Goal: Ask a question

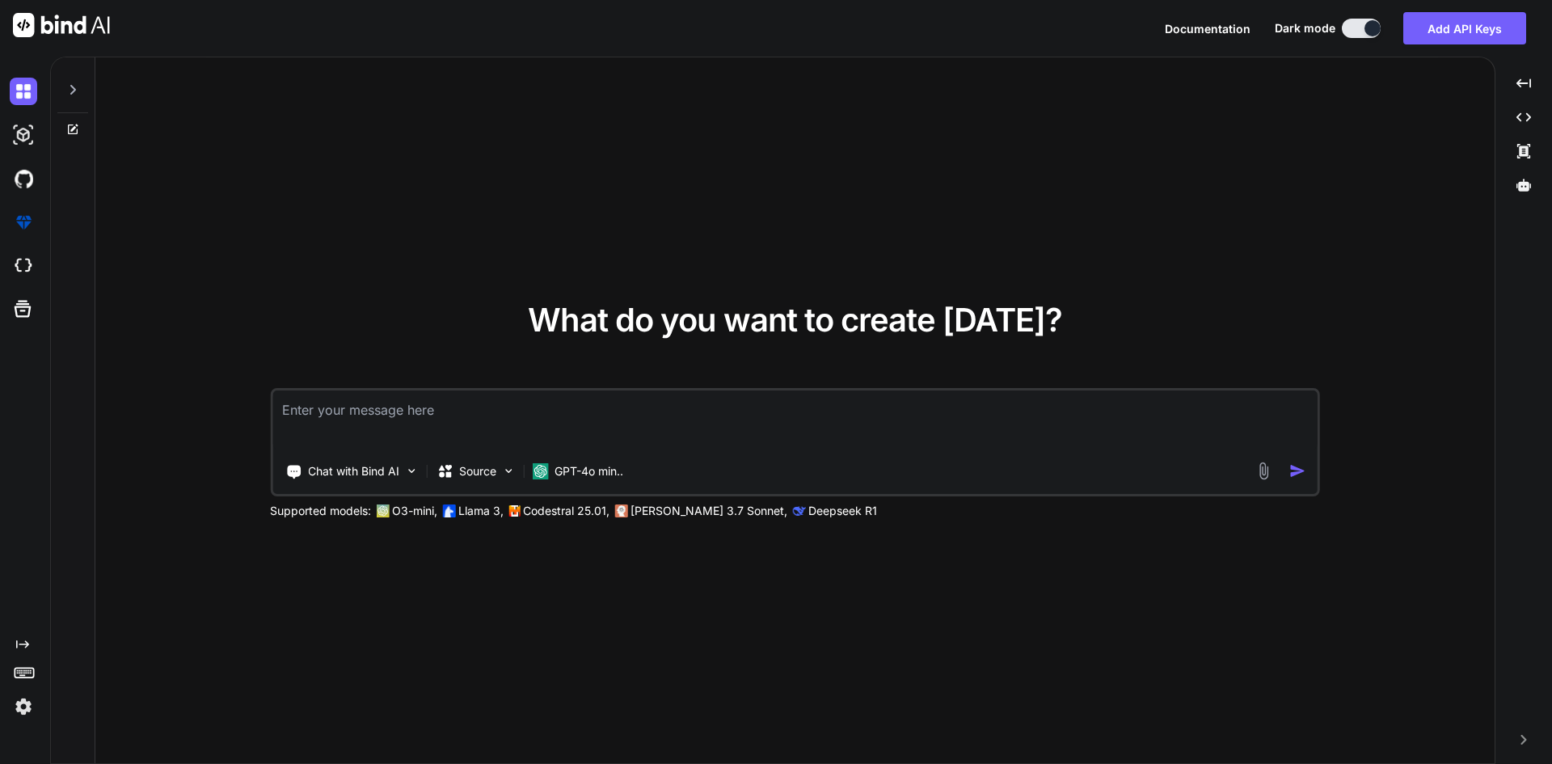
click at [660, 413] on textarea at bounding box center [794, 420] width 1045 height 60
click at [605, 416] on textarea at bounding box center [794, 420] width 1045 height 60
paste textarea "• Implement add brand input validation. • Integrate get brand list API."
type textarea "• Implement add brand input validation. • Integrate get brand list API."
click at [528, 430] on textarea "• Implement add brand input validation. • Integrate get brand list API." at bounding box center [794, 420] width 1045 height 60
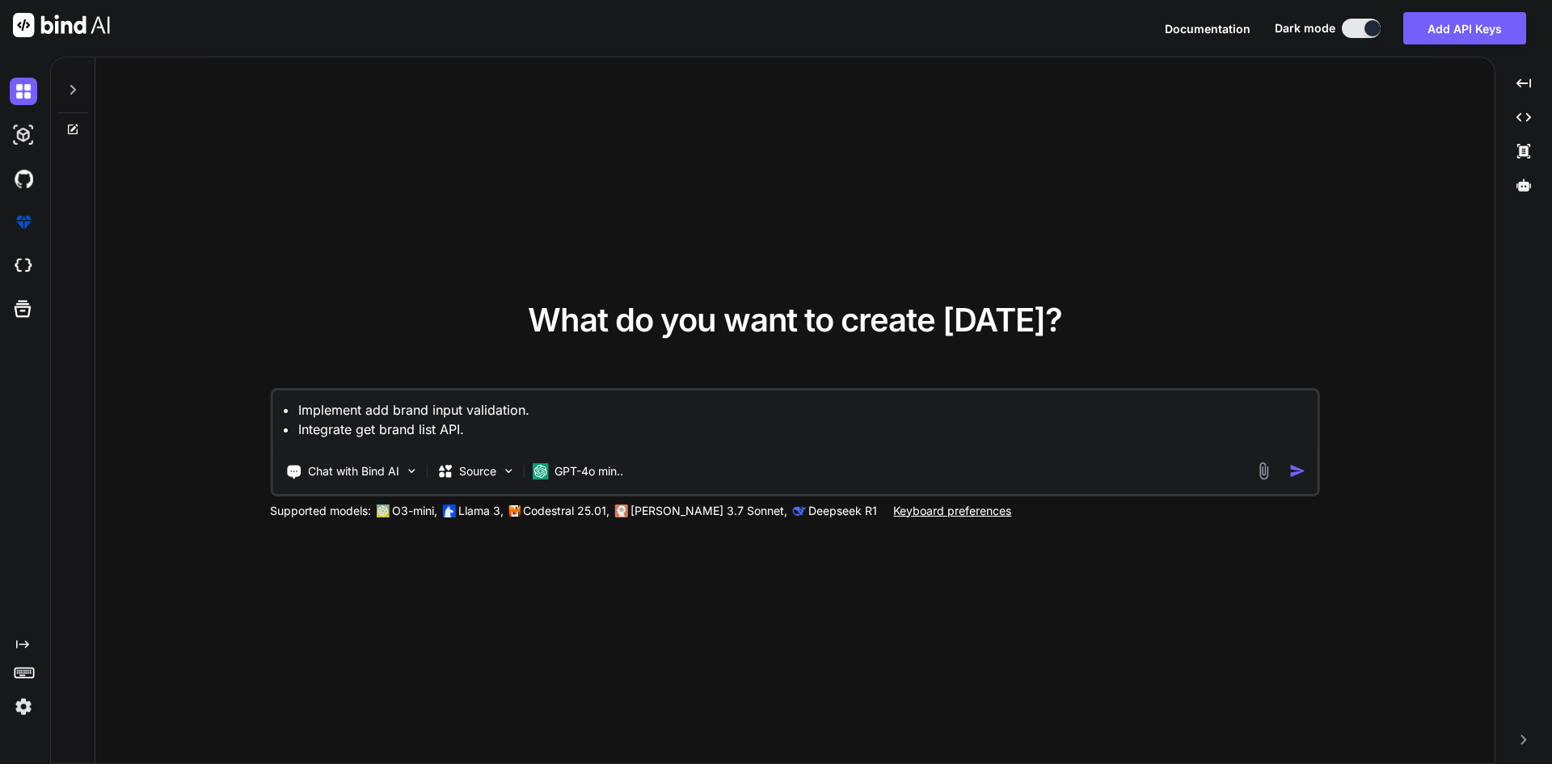
click at [493, 430] on textarea "• Implement add brand input validation. • Integrate get brand list API." at bounding box center [794, 420] width 1045 height 60
click at [466, 429] on textarea "• Implement add brand input validation. • Integrate get brand list API." at bounding box center [794, 420] width 1045 height 60
click at [1015, 545] on div "What do you want to create [DATE]? • Implement add brand input validation. • In…" at bounding box center [794, 410] width 1399 height 707
click at [188, 597] on div "What do you want to create [DATE]? • Implement add brand input validation. • In…" at bounding box center [794, 410] width 1399 height 707
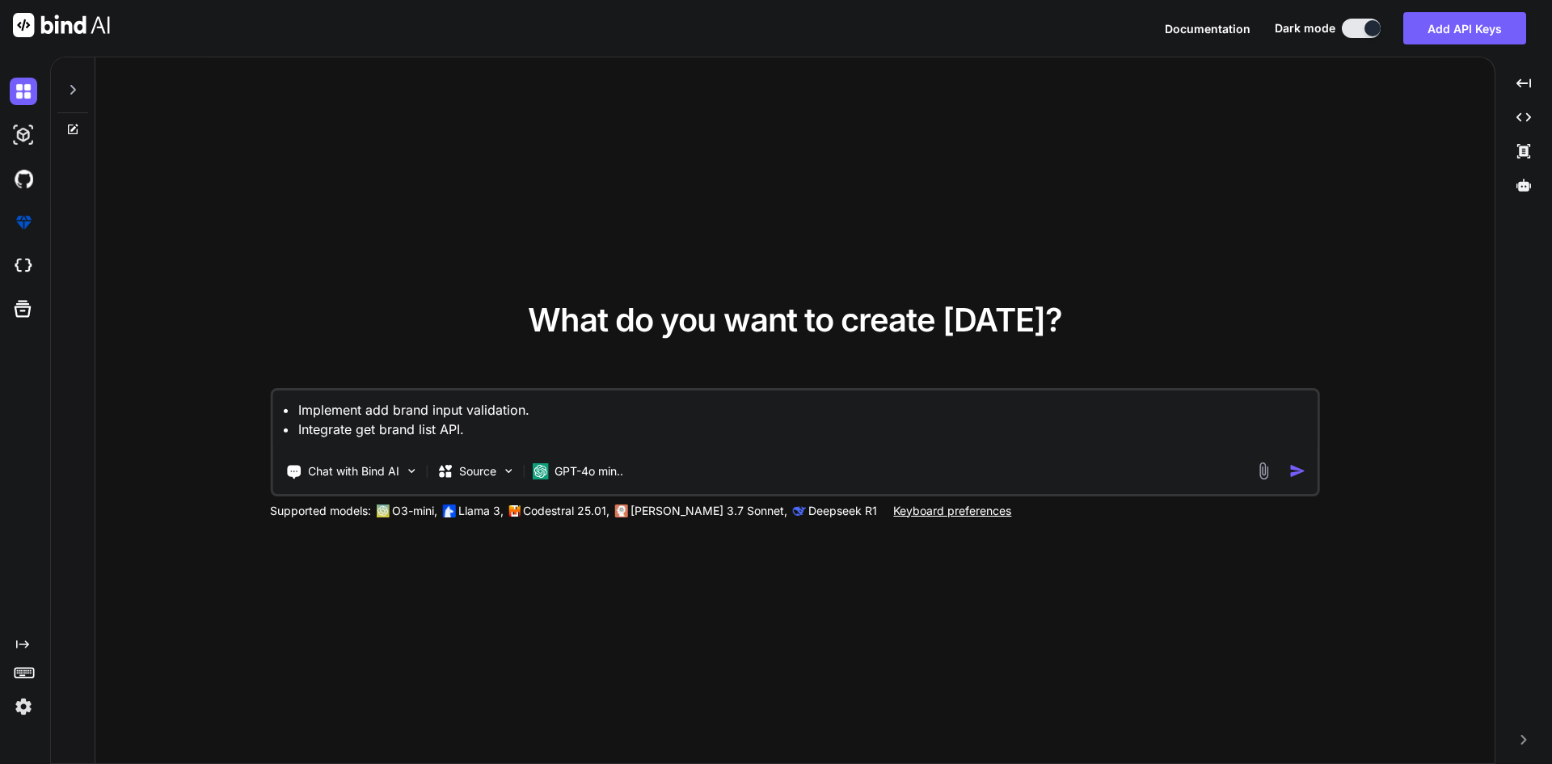
click at [488, 420] on textarea "• Implement add brand input validation. • Integrate get brand list API." at bounding box center [794, 420] width 1045 height 60
click at [482, 433] on textarea "• Implement add brand input validation. • Integrate get brand list API." at bounding box center [794, 420] width 1045 height 60
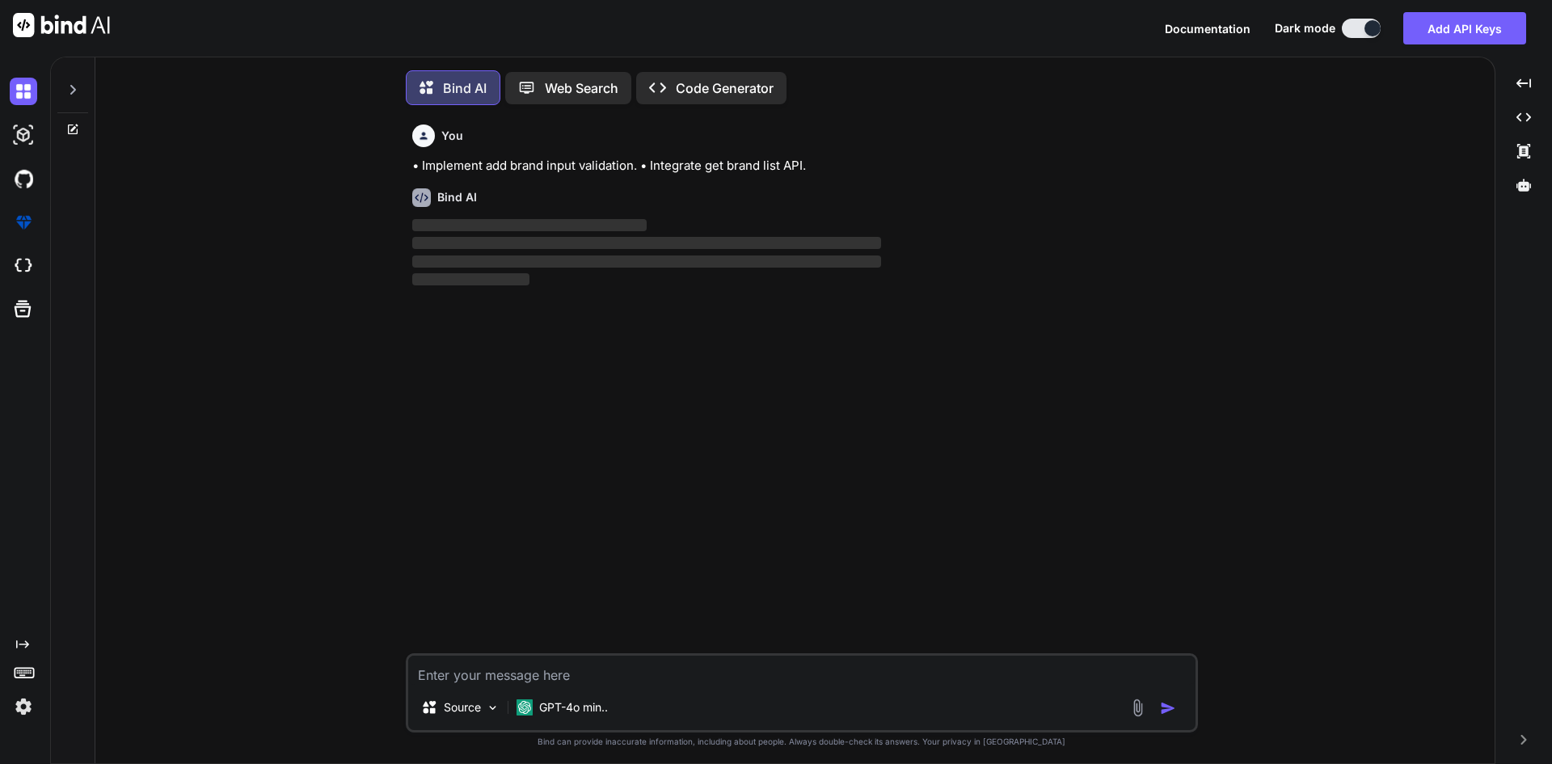
click at [494, 672] on textarea at bounding box center [801, 669] width 787 height 29
click at [474, 678] on textarea at bounding box center [801, 669] width 787 height 29
click at [446, 676] on textarea at bounding box center [801, 669] width 787 height 29
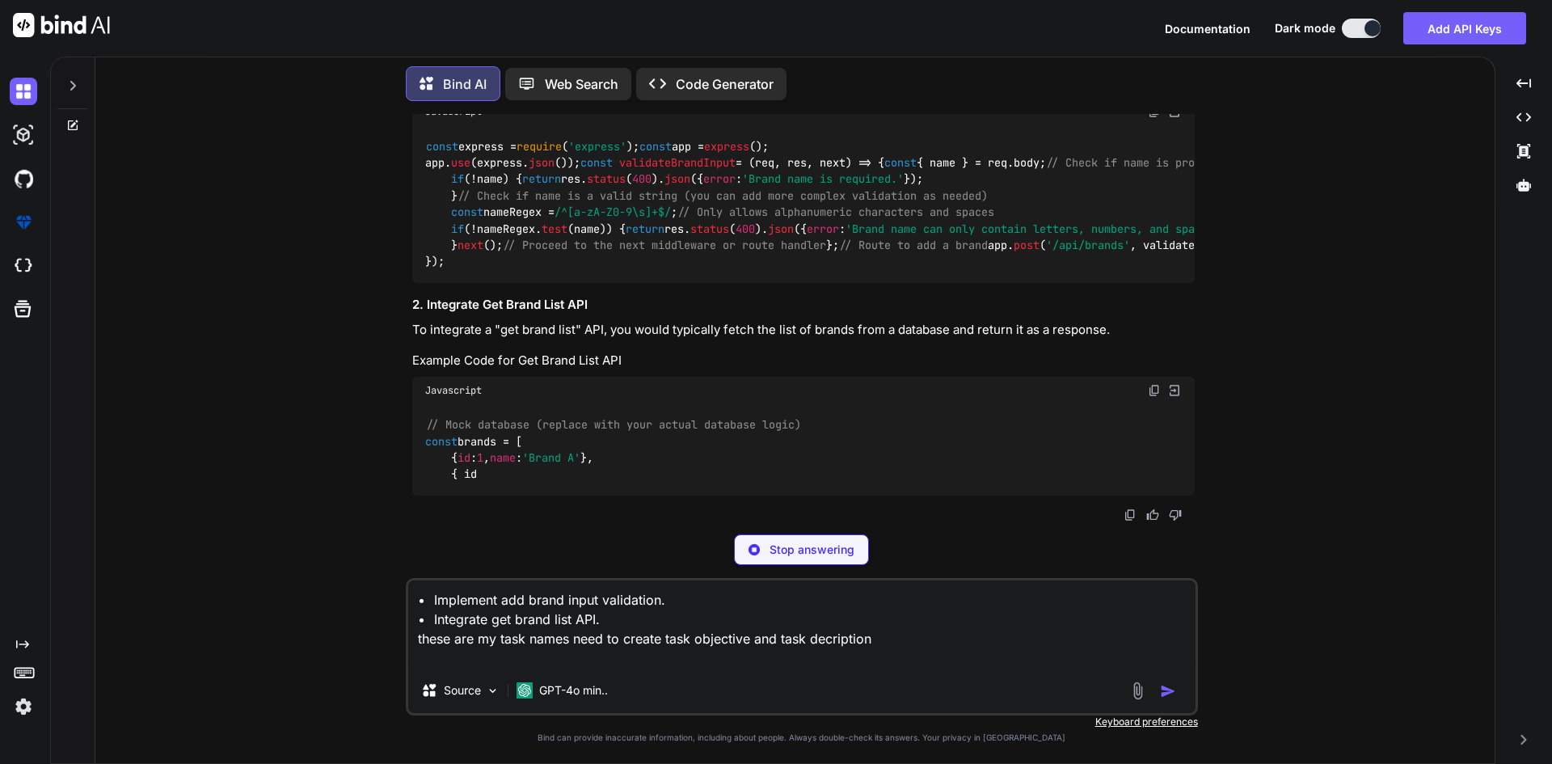
scroll to position [594, 0]
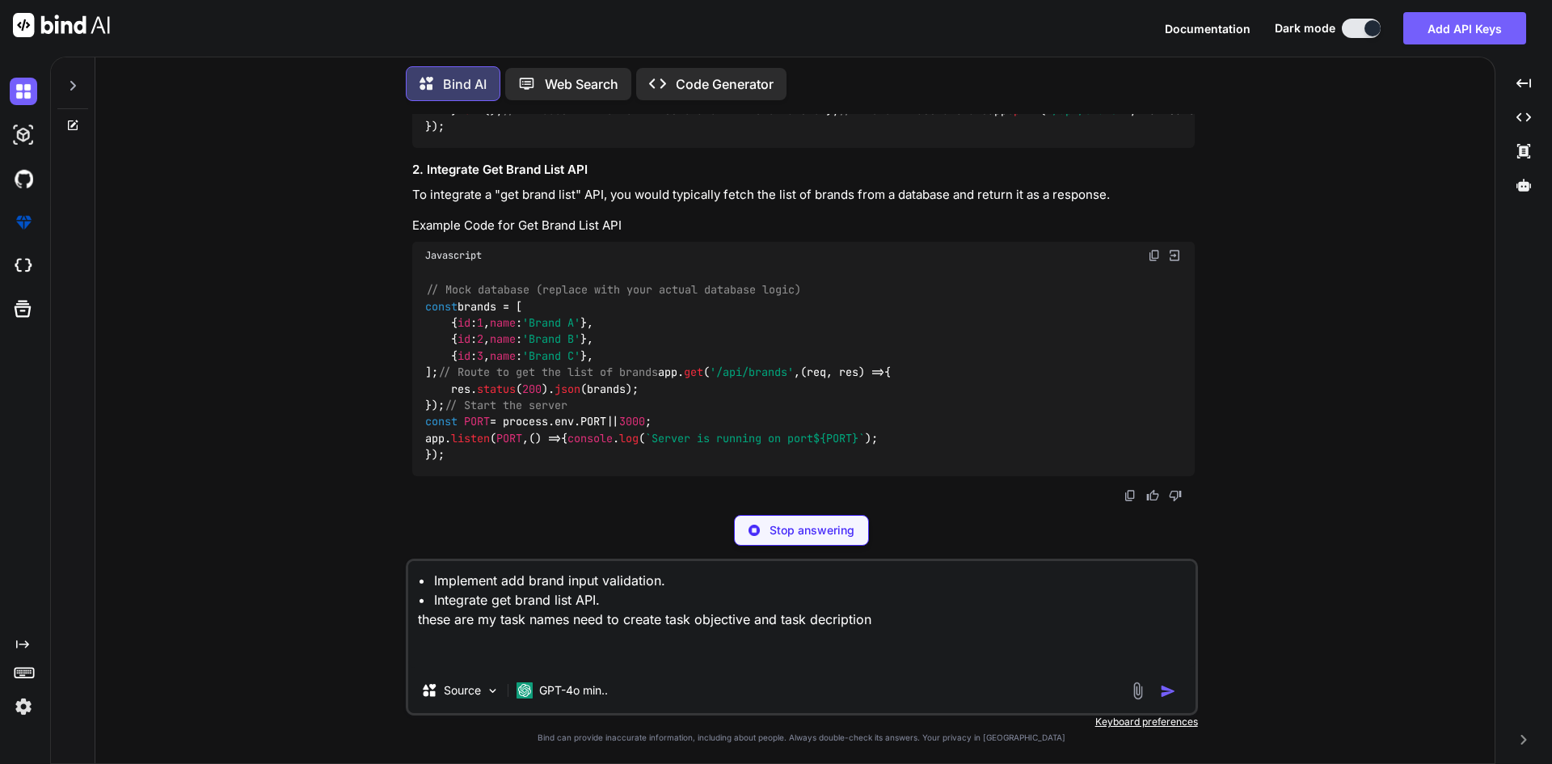
type textarea "• Implement add brand input validation. • Integrate get brand list API. these a…"
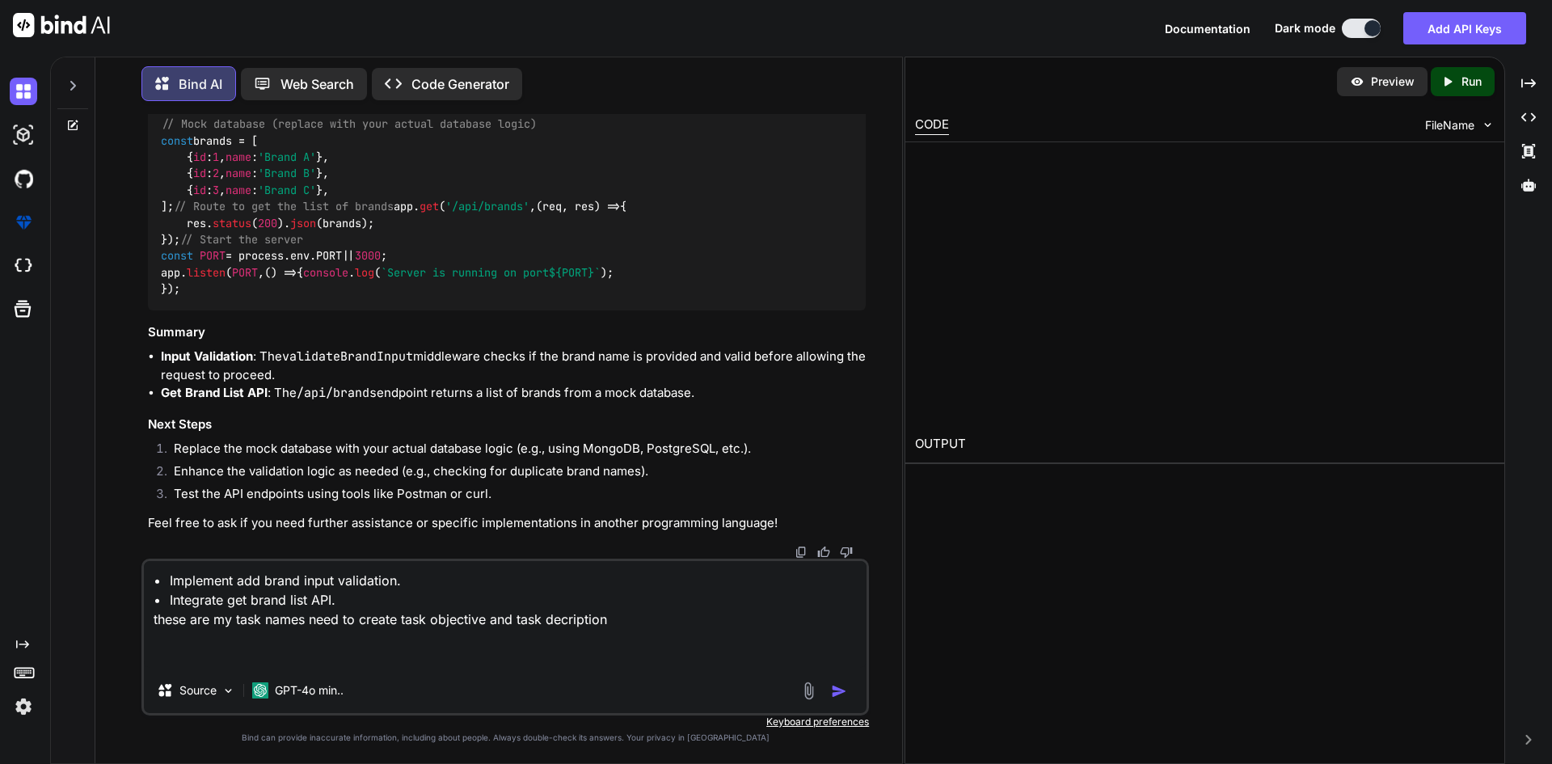
click at [789, 310] on div "// Mock database (replace with your actual database logic) const brands = [ { i…" at bounding box center [507, 206] width 718 height 207
click at [837, 694] on img "button" at bounding box center [839, 691] width 16 height 16
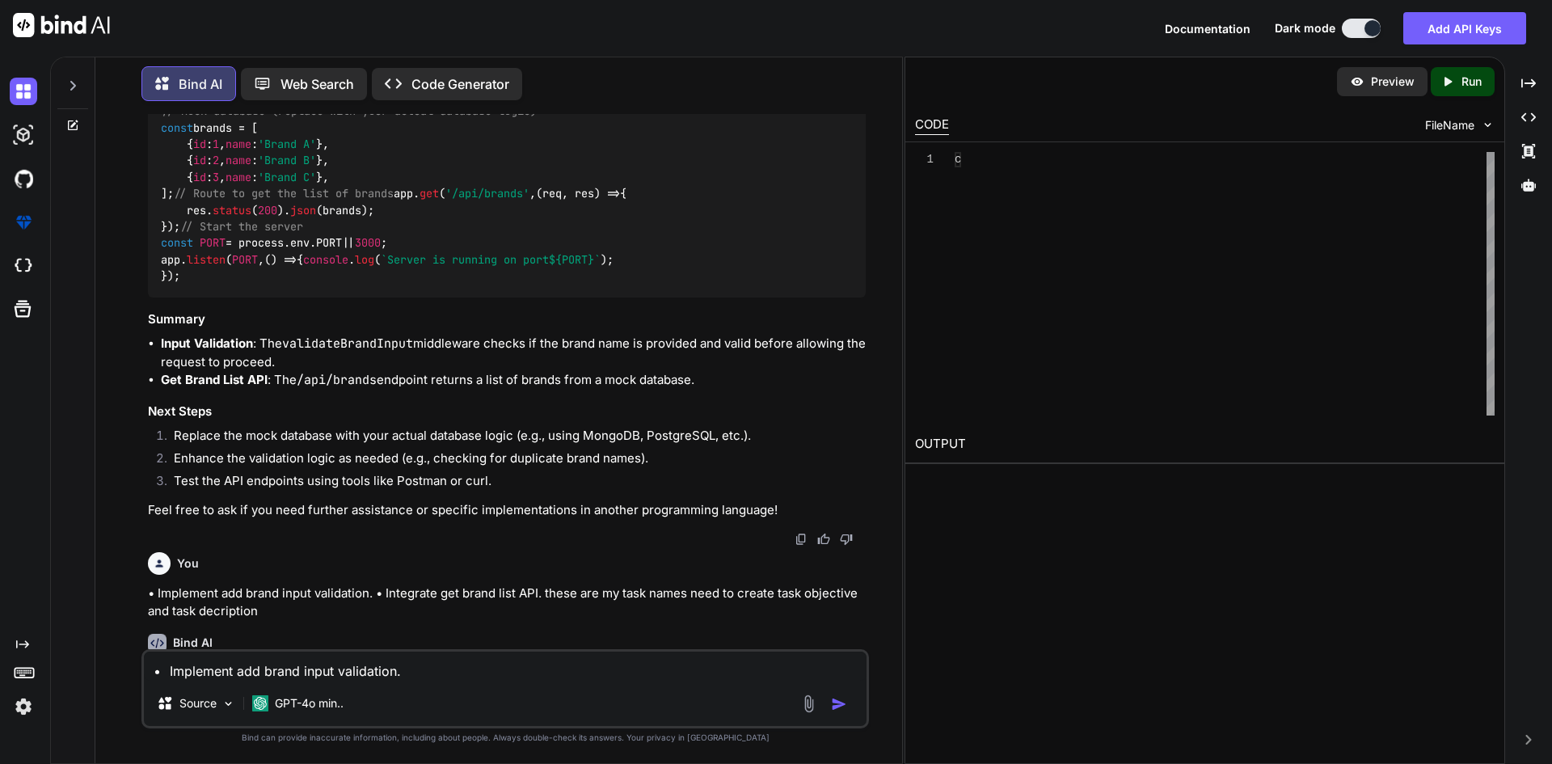
click at [819, 162] on div "// Mock database (replace with your actual database logic) const brands = [ { i…" at bounding box center [507, 194] width 718 height 207
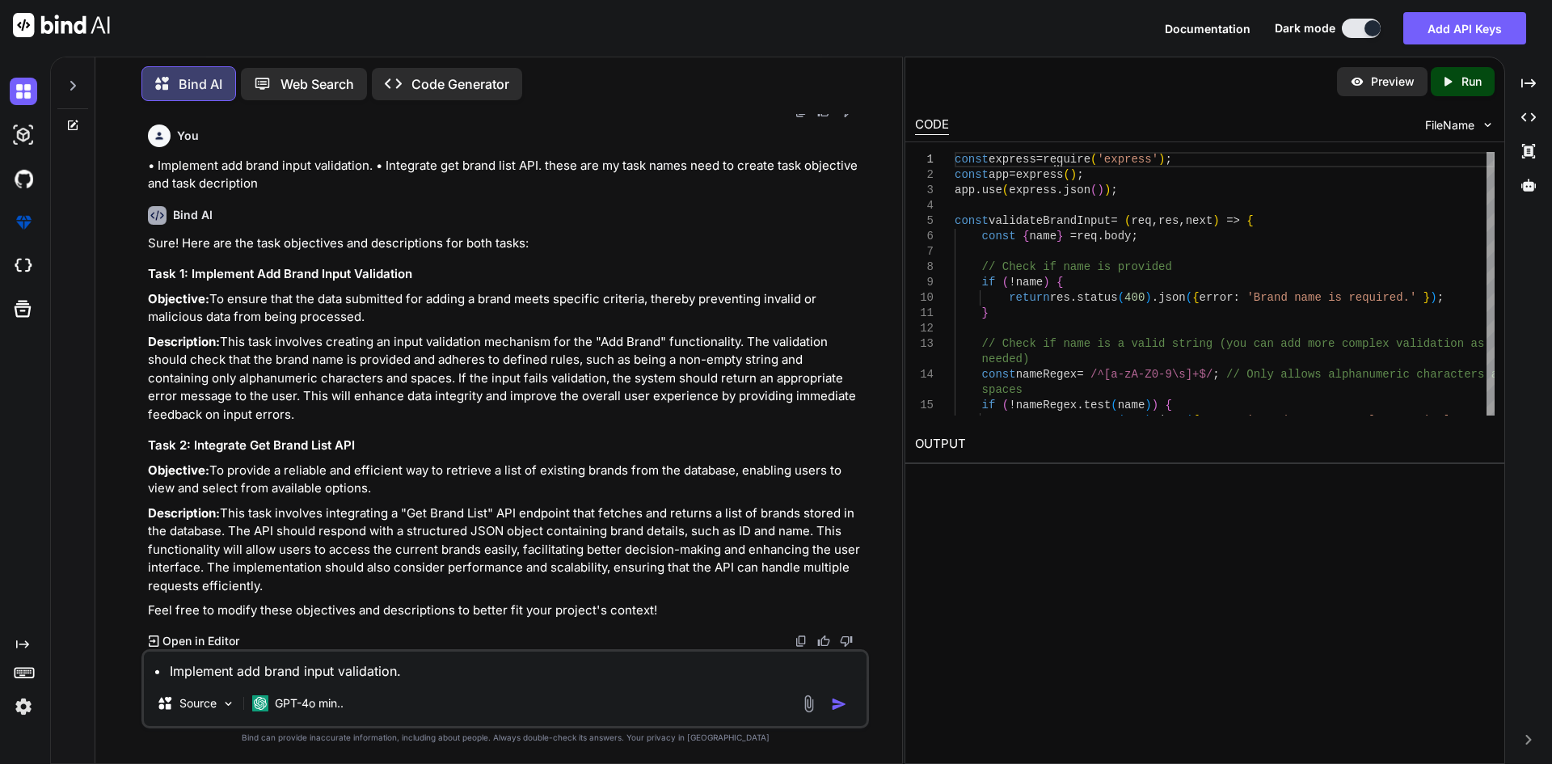
scroll to position [1510, 0]
drag, startPoint x: 278, startPoint y: 260, endPoint x: 143, endPoint y: 244, distance: 135.9
click at [143, 244] on div "You • Implement add brand input validation. • Integrate get brand list API. Bin…" at bounding box center [504, 438] width 727 height 649
copy p "To ensure that the data submitted for adding a brand meets specific criteria, t…"
drag, startPoint x: 318, startPoint y: 470, endPoint x: 150, endPoint y: 453, distance: 168.2
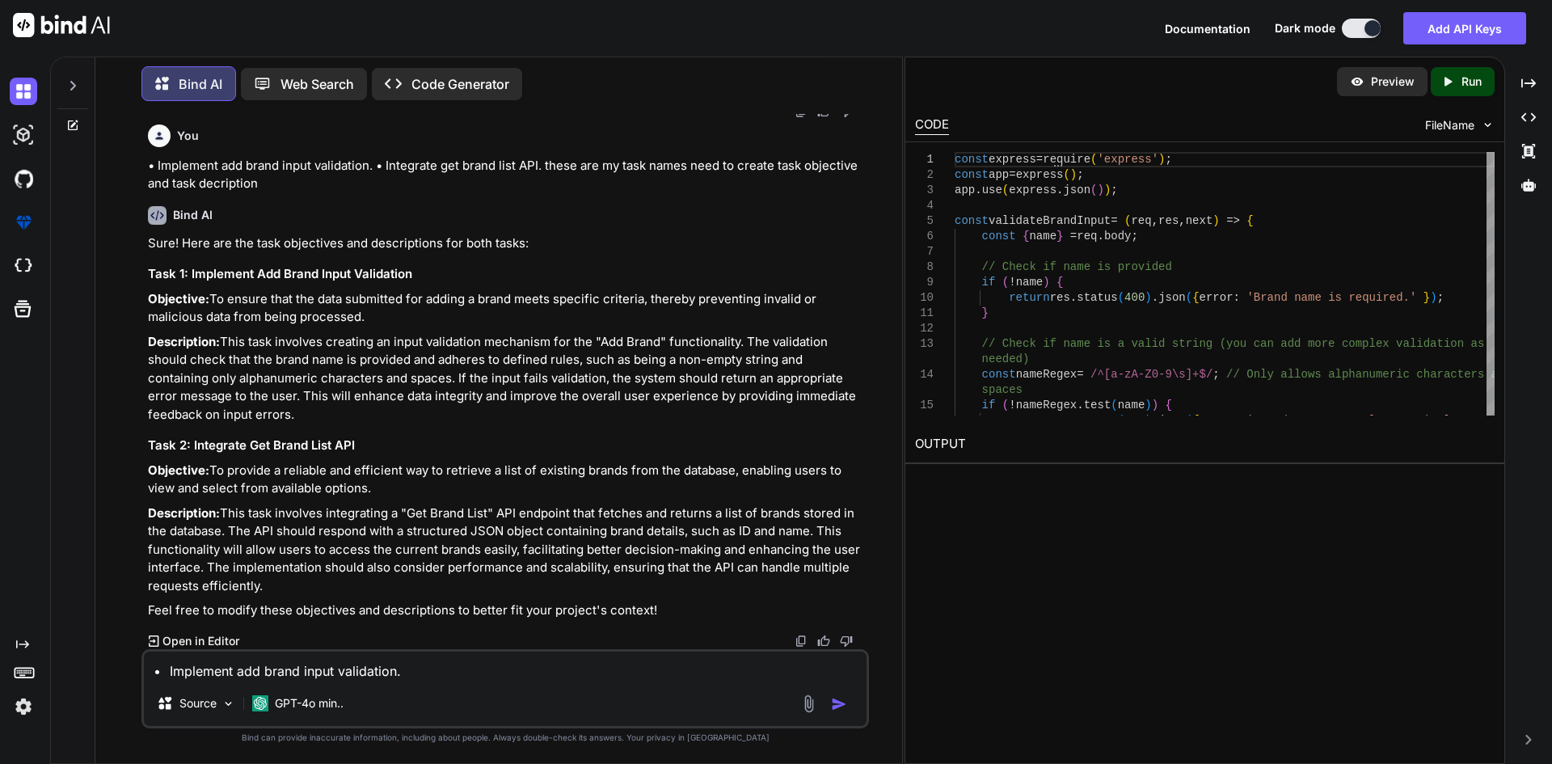
click at [150, 461] on p "Objective: To provide a reliable and efficient way to retrieve a list of existi…" at bounding box center [507, 479] width 718 height 36
copy p "To provide a reliable and efficient way to retrieve a list of existing brands f…"
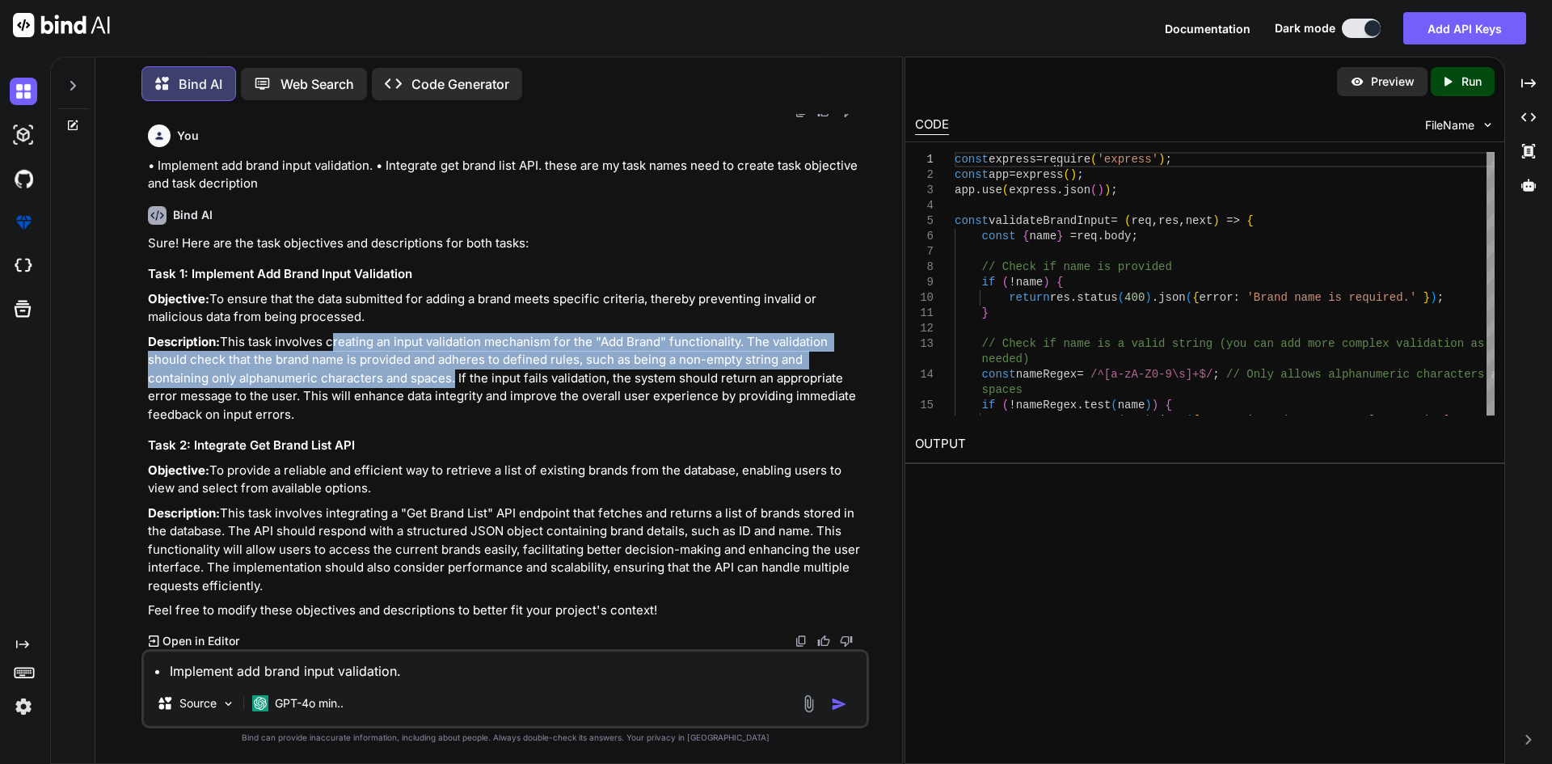
drag, startPoint x: 253, startPoint y: 306, endPoint x: 378, endPoint y: 348, distance: 132.1
click at [360, 343] on p "Description: This task involves creating an input validation mechanism for the …" at bounding box center [507, 378] width 718 height 91
copy p "creating an input validation mechanism for the "Add Brand" functionality. The v…"
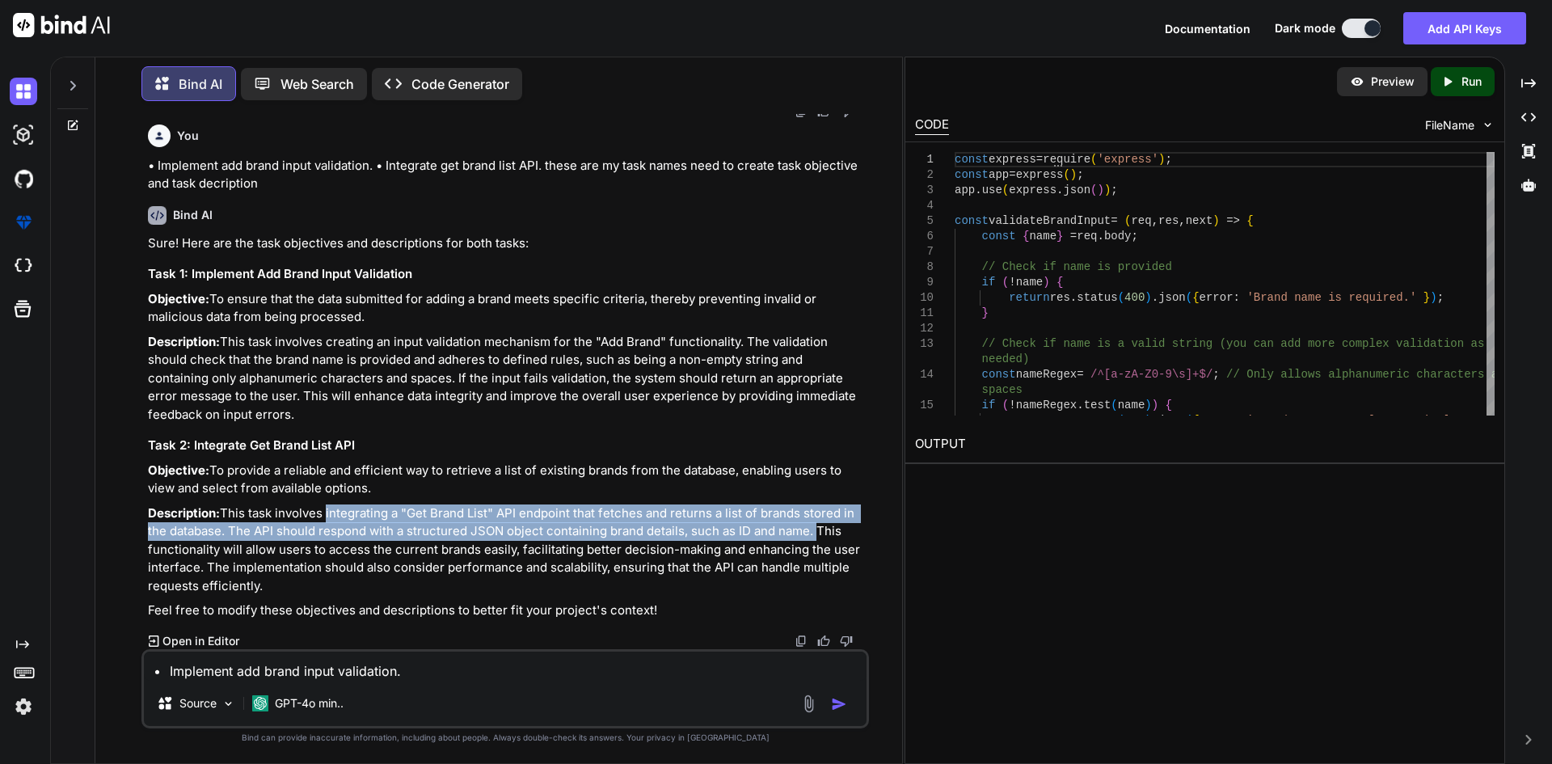
drag, startPoint x: 251, startPoint y: 514, endPoint x: 730, endPoint y: 531, distance: 478.7
click at [730, 531] on p "Description: This task involves integrating a "Get Brand List" API endpoint tha…" at bounding box center [507, 549] width 718 height 91
copy p "integrating a "Get Brand List" API endpoint that fetches and returns a list of …"
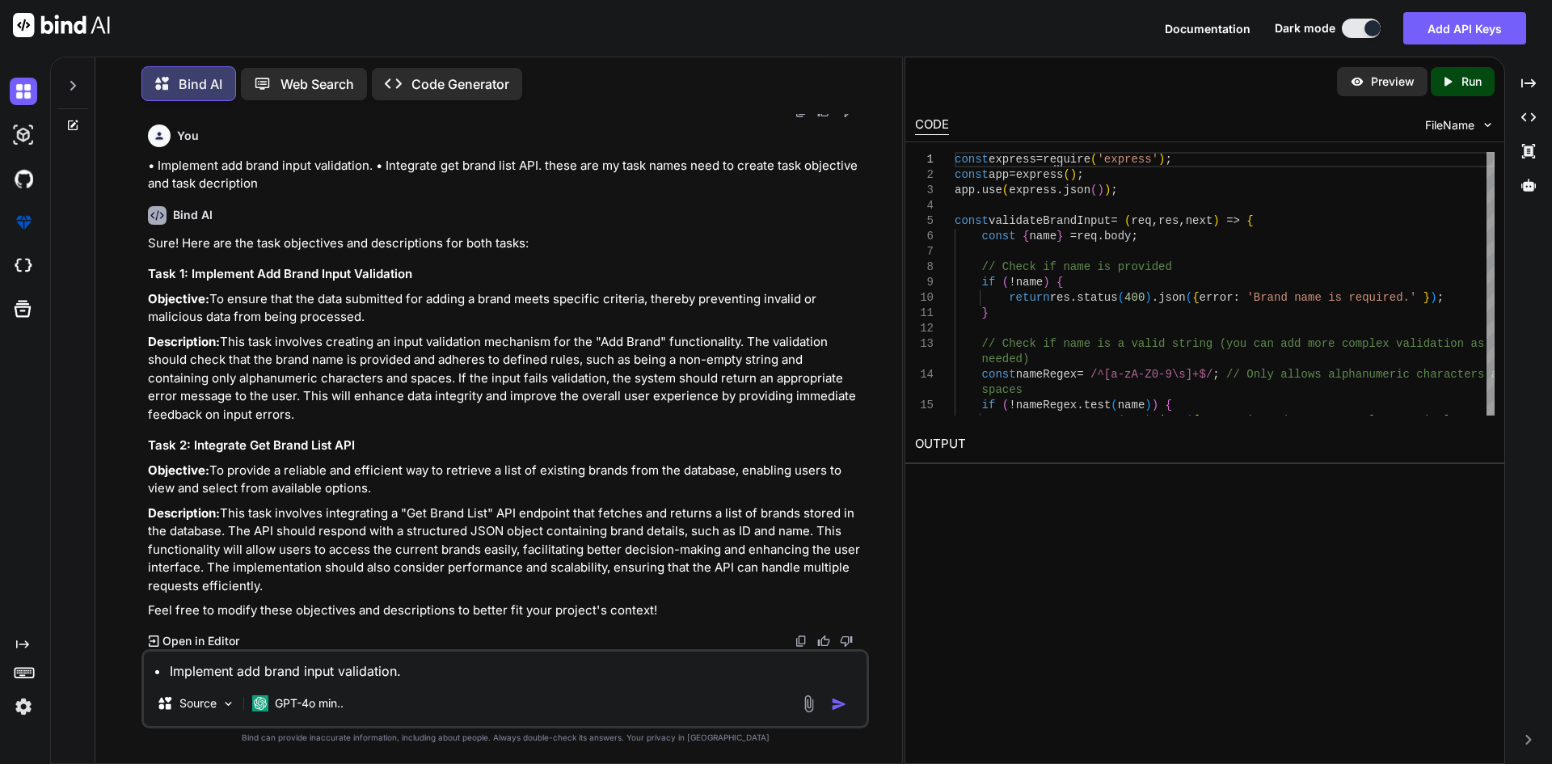
click at [759, 504] on p "Description: This task involves integrating a "Get Brand List" API endpoint tha…" at bounding box center [507, 549] width 718 height 91
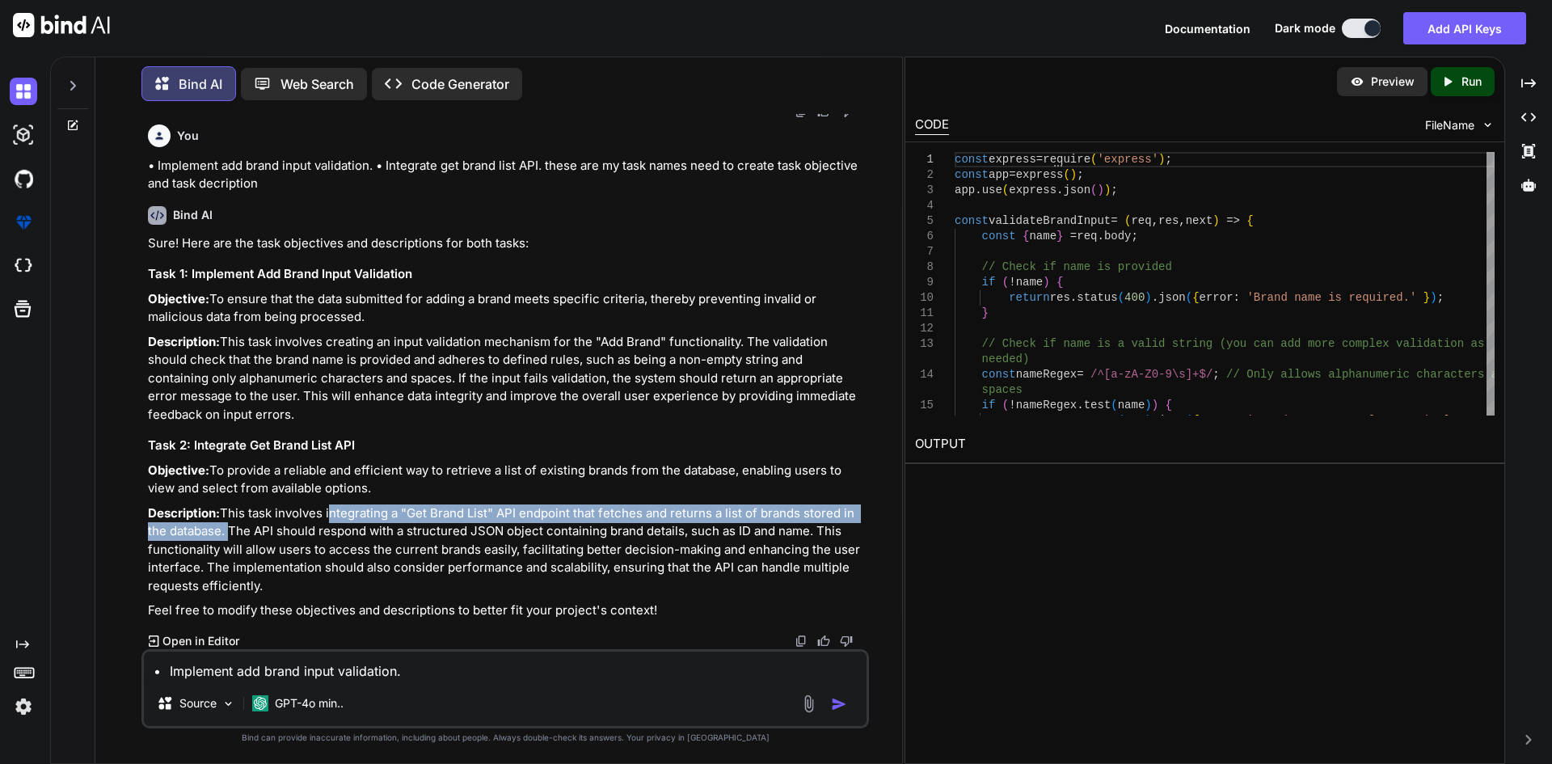
drag, startPoint x: 861, startPoint y: 514, endPoint x: 254, endPoint y: 512, distance: 606.9
click at [254, 512] on p "Description: This task involves integrating a "Get Brand List" API endpoint tha…" at bounding box center [507, 549] width 718 height 91
copy p "integrating a "Get Brand List" API endpoint that fetches and returns a list of …"
